Goal: Book appointment/travel/reservation

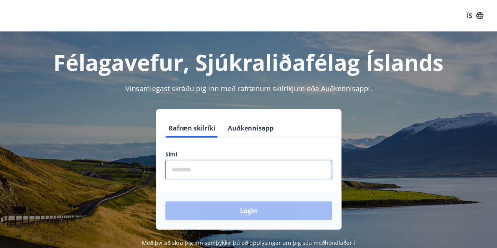
click at [204, 177] on input "phone" at bounding box center [249, 169] width 167 height 19
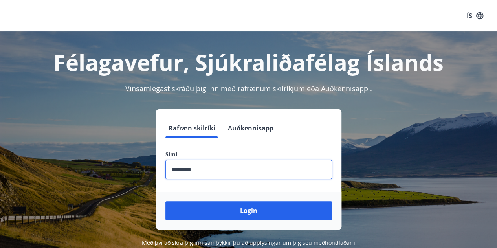
type input "********"
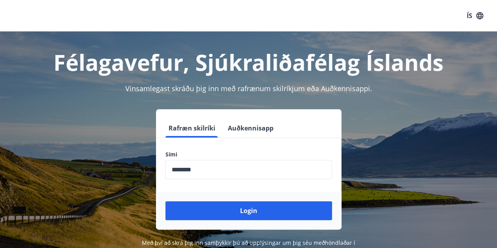
click at [256, 224] on div "Login" at bounding box center [249, 211] width 186 height 38
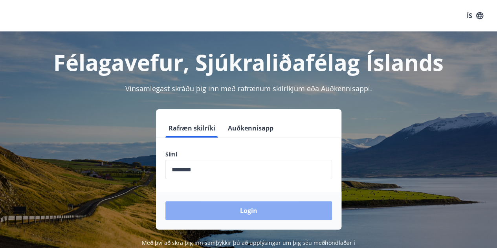
click at [252, 214] on button "Login" at bounding box center [249, 210] width 167 height 19
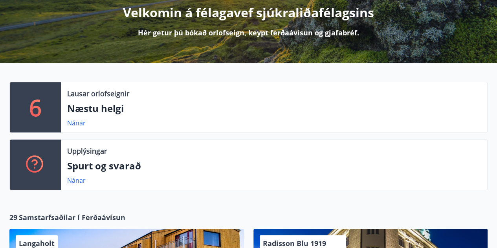
scroll to position [109, 0]
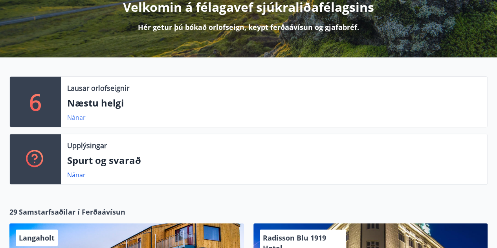
click at [72, 116] on link "Nánar" at bounding box center [76, 117] width 18 height 9
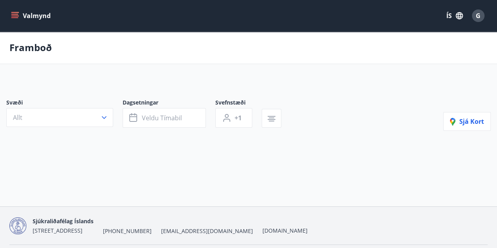
type input "*"
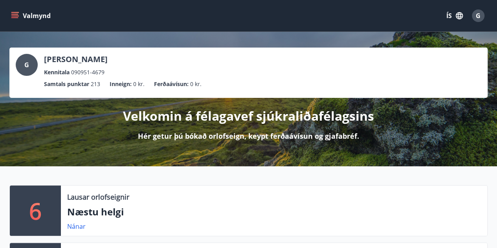
click at [13, 18] on icon "menu" at bounding box center [14, 17] width 7 height 1
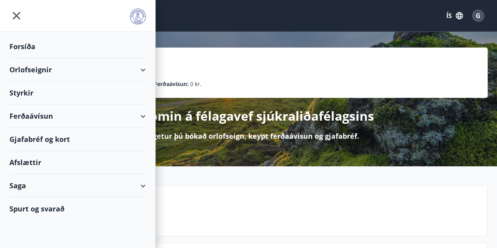
click at [146, 66] on icon at bounding box center [142, 69] width 9 height 9
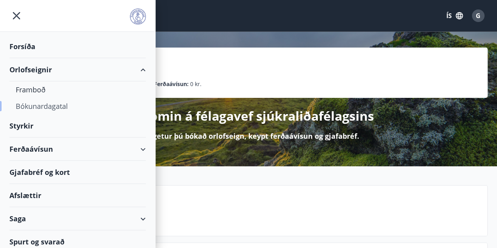
click at [66, 102] on div "Bókunardagatal" at bounding box center [78, 106] width 124 height 17
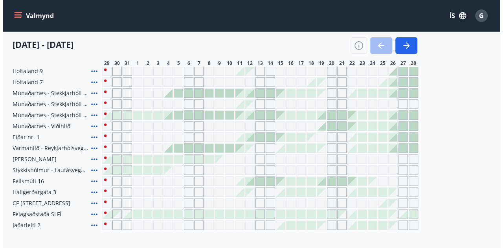
scroll to position [132, 0]
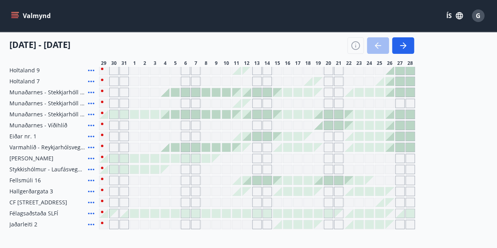
click at [92, 199] on icon at bounding box center [91, 202] width 9 height 9
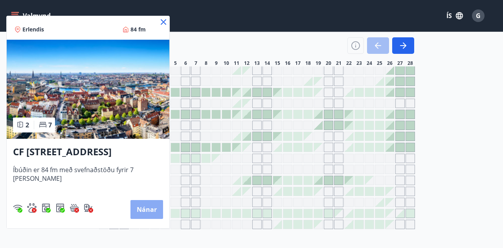
click at [141, 211] on button "Nánar" at bounding box center [147, 209] width 33 height 19
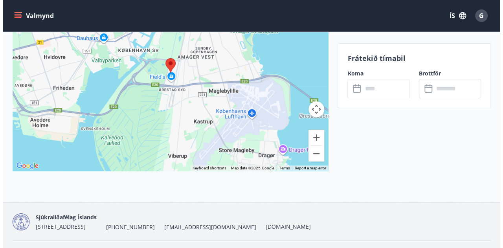
scroll to position [1343, 0]
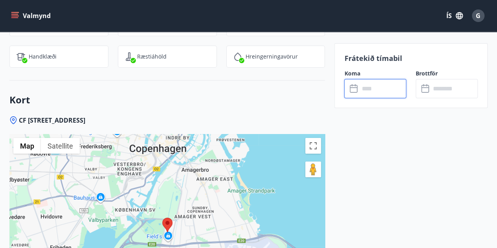
click at [384, 92] on input "text" at bounding box center [382, 88] width 47 height 19
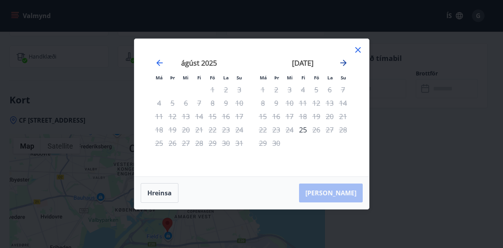
click at [340, 62] on icon "Move forward to switch to the next month." at bounding box center [343, 62] width 9 height 9
